Goal: Check status: Check status

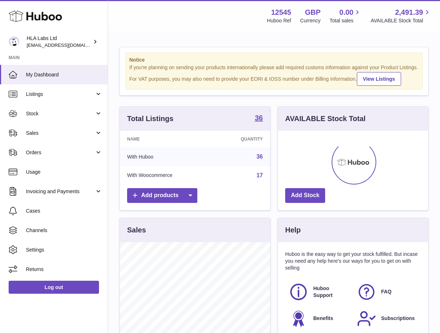
scroll to position [112, 150]
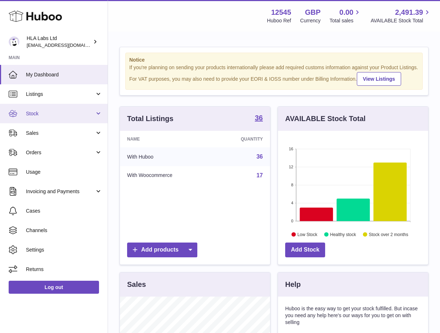
click at [86, 113] on span "Stock" at bounding box center [60, 113] width 69 height 7
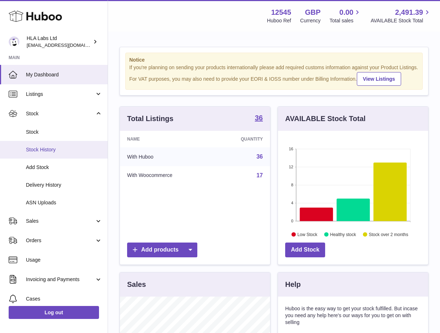
click at [52, 148] on span "Stock History" at bounding box center [64, 149] width 76 height 7
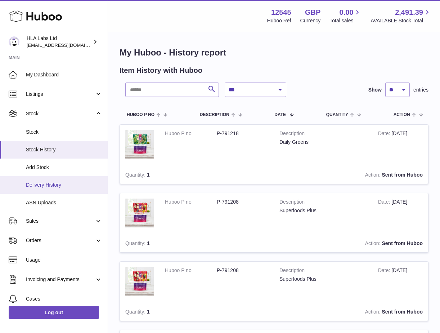
click at [41, 185] on span "Delivery History" at bounding box center [64, 185] width 76 height 7
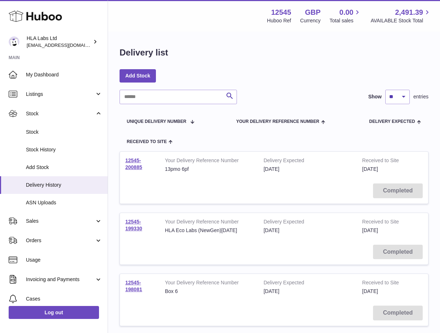
click at [219, 165] on strong "Your Delivery Reference Number" at bounding box center [209, 161] width 88 height 9
click at [38, 150] on span "Stock History" at bounding box center [64, 149] width 76 height 7
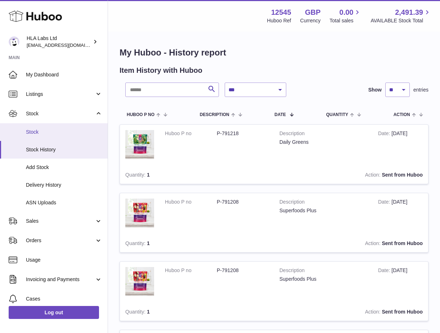
click at [39, 129] on span "Stock" at bounding box center [64, 132] width 76 height 7
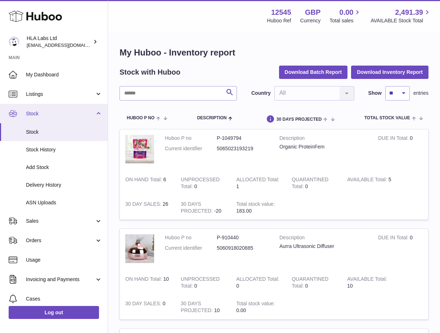
drag, startPoint x: 43, startPoint y: 120, endPoint x: 45, endPoint y: 123, distance: 4.2
click at [43, 120] on link "Stock" at bounding box center [54, 113] width 108 height 19
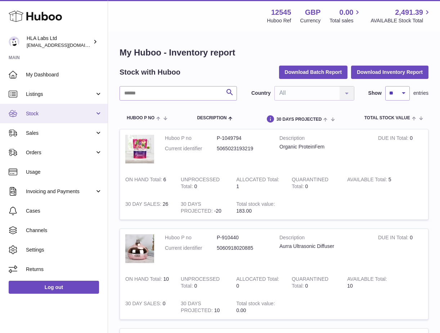
click at [43, 117] on link "Stock" at bounding box center [54, 113] width 108 height 19
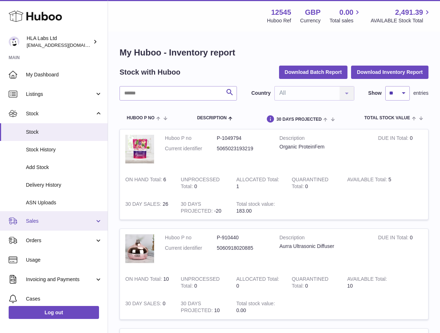
click at [38, 224] on span "Sales" at bounding box center [60, 221] width 69 height 7
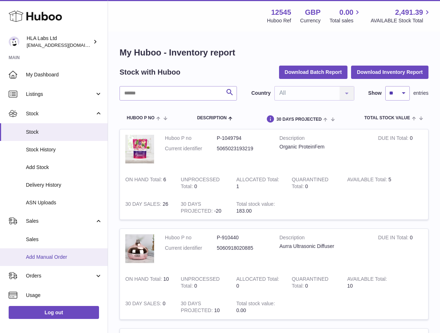
click at [39, 256] on span "Add Manual Order" at bounding box center [64, 257] width 76 height 7
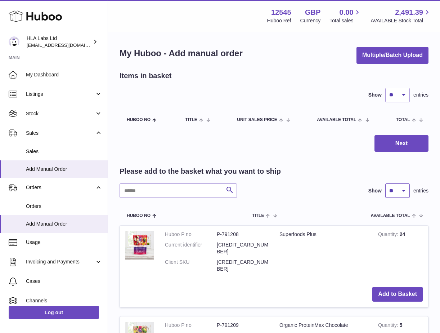
click at [392, 191] on select "** ** ** ***" at bounding box center [397, 190] width 24 height 14
select select "***"
click at [385, 183] on select "** ** ** ***" at bounding box center [397, 190] width 24 height 14
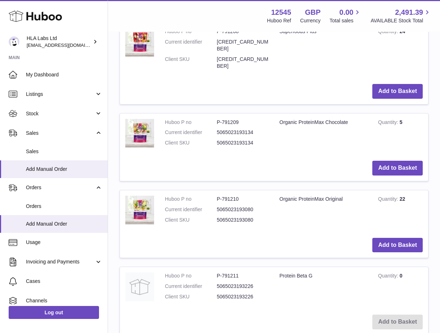
scroll to position [216, 0]
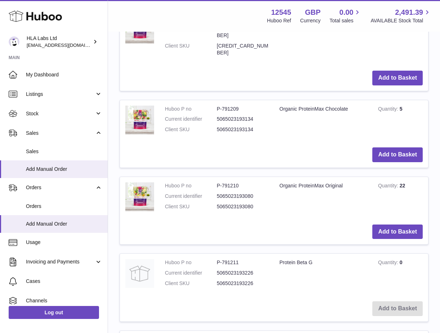
click at [291, 65] on td "Add to Basket" at bounding box center [274, 78] width 308 height 26
click at [295, 122] on td "Organic ProteinMax Chocolate" at bounding box center [323, 121] width 99 height 42
click at [321, 142] on td "Add to Basket" at bounding box center [274, 155] width 308 height 26
click at [300, 296] on td "Add to Basket" at bounding box center [274, 309] width 308 height 26
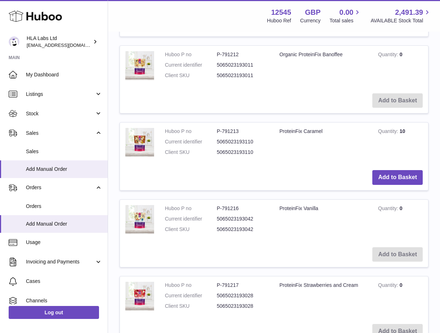
scroll to position [321, 0]
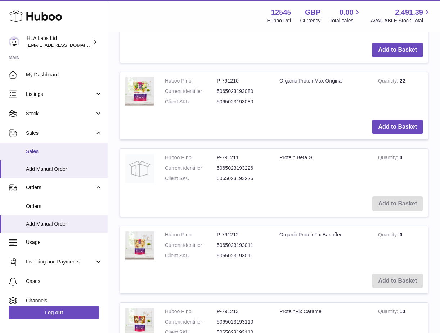
click at [43, 151] on span "Sales" at bounding box center [64, 151] width 76 height 7
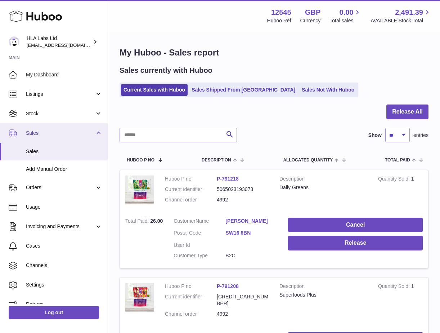
click at [43, 134] on span "Sales" at bounding box center [60, 133] width 69 height 7
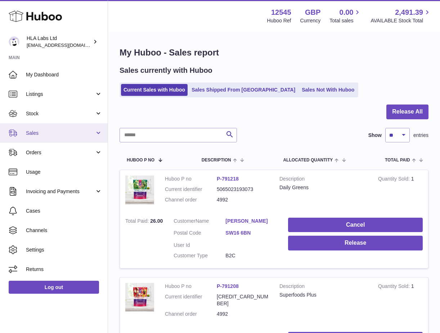
click at [43, 134] on span "Sales" at bounding box center [60, 133] width 69 height 7
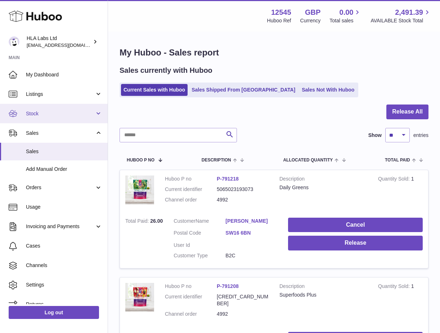
click at [40, 123] on link "Sales" at bounding box center [54, 132] width 108 height 19
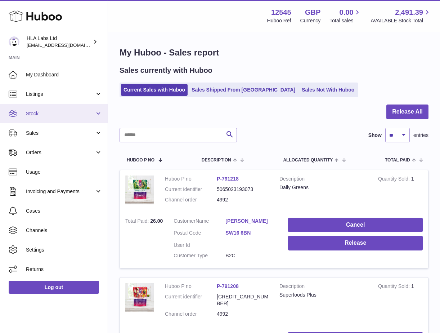
click at [37, 118] on link "Stock" at bounding box center [54, 113] width 108 height 19
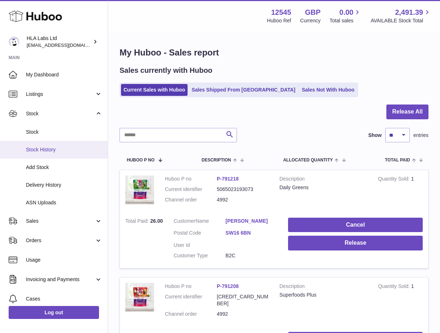
click at [40, 146] on span "Stock History" at bounding box center [64, 149] width 76 height 7
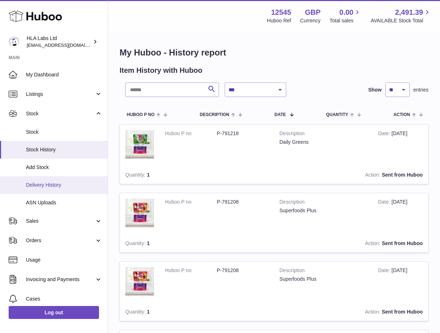
click at [47, 185] on span "Delivery History" at bounding box center [64, 185] width 76 height 7
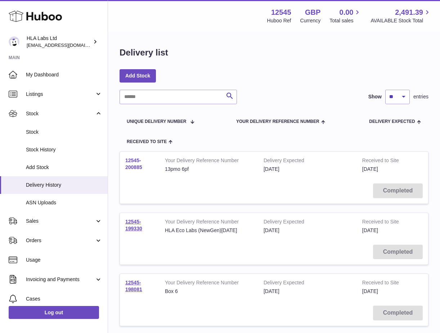
click at [131, 163] on link "12545-200885" at bounding box center [133, 163] width 17 height 13
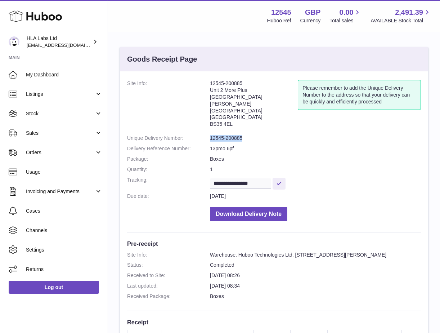
drag, startPoint x: 249, startPoint y: 127, endPoint x: 211, endPoint y: 122, distance: 37.4
click at [211, 135] on dd "12545-200885" at bounding box center [315, 138] width 211 height 7
drag, startPoint x: 214, startPoint y: 122, endPoint x: 246, endPoint y: 122, distance: 32.4
click at [244, 116] on address "12545-200885 Unit 2 [GEOGRAPHIC_DATA][PERSON_NAME][STREET_ADDRESS]" at bounding box center [254, 105] width 88 height 51
click at [250, 135] on dd "12545-200885" at bounding box center [315, 138] width 211 height 7
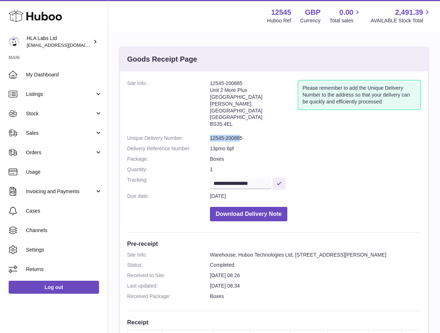
drag, startPoint x: 241, startPoint y: 125, endPoint x: 210, endPoint y: 122, distance: 31.5
click at [210, 122] on dl "**********" at bounding box center [274, 152] width 294 height 145
drag, startPoint x: 248, startPoint y: 125, endPoint x: 209, endPoint y: 123, distance: 38.6
click at [209, 123] on dl "**********" at bounding box center [274, 152] width 294 height 145
copy dl "12545-200885"
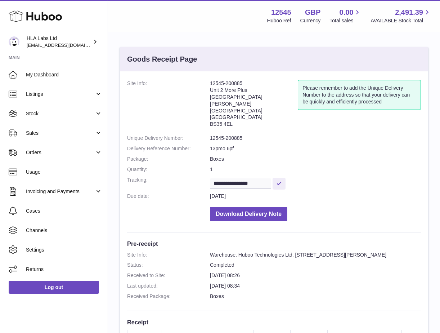
click at [378, 293] on dd "Boxes" at bounding box center [315, 296] width 211 height 7
click at [338, 282] on dd "[DATE] 08:34" at bounding box center [315, 285] width 211 height 7
